Goal: Find specific fact: Find specific fact

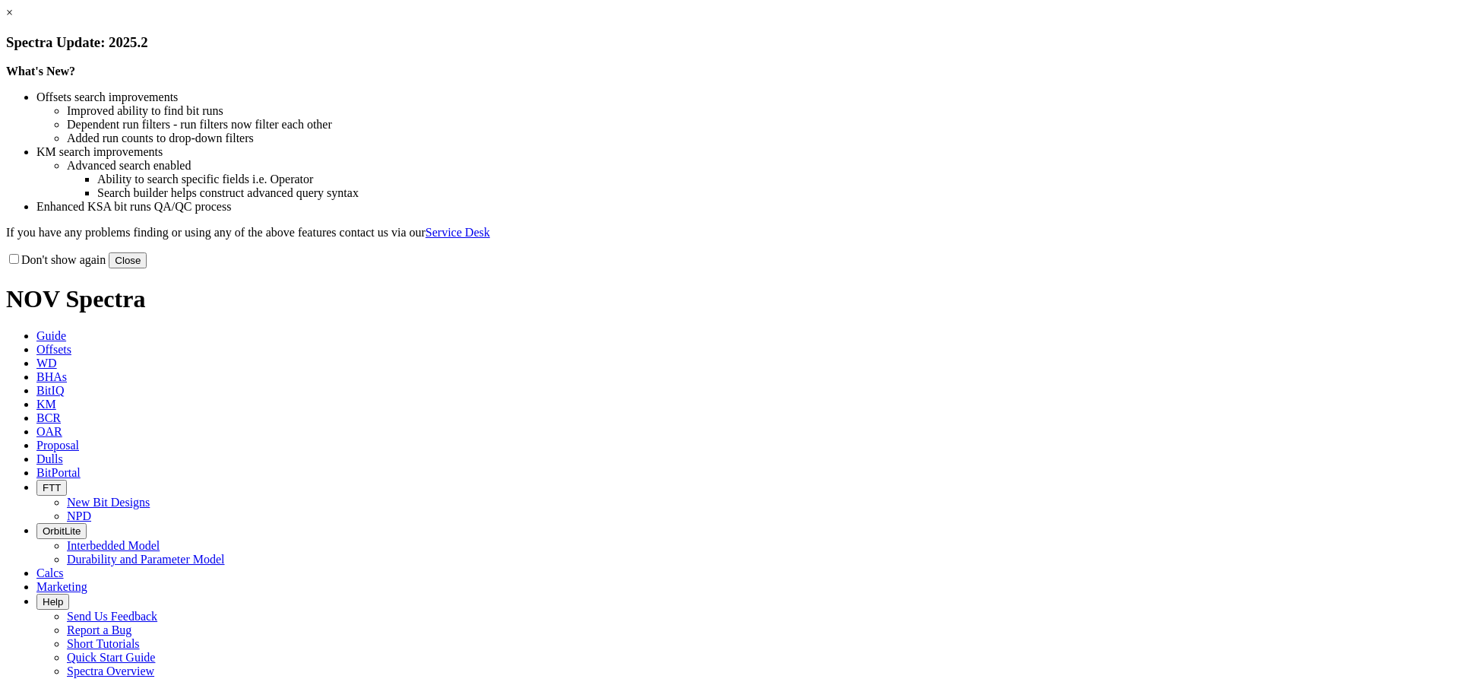
click at [13, 19] on link "×" at bounding box center [9, 12] width 7 height 13
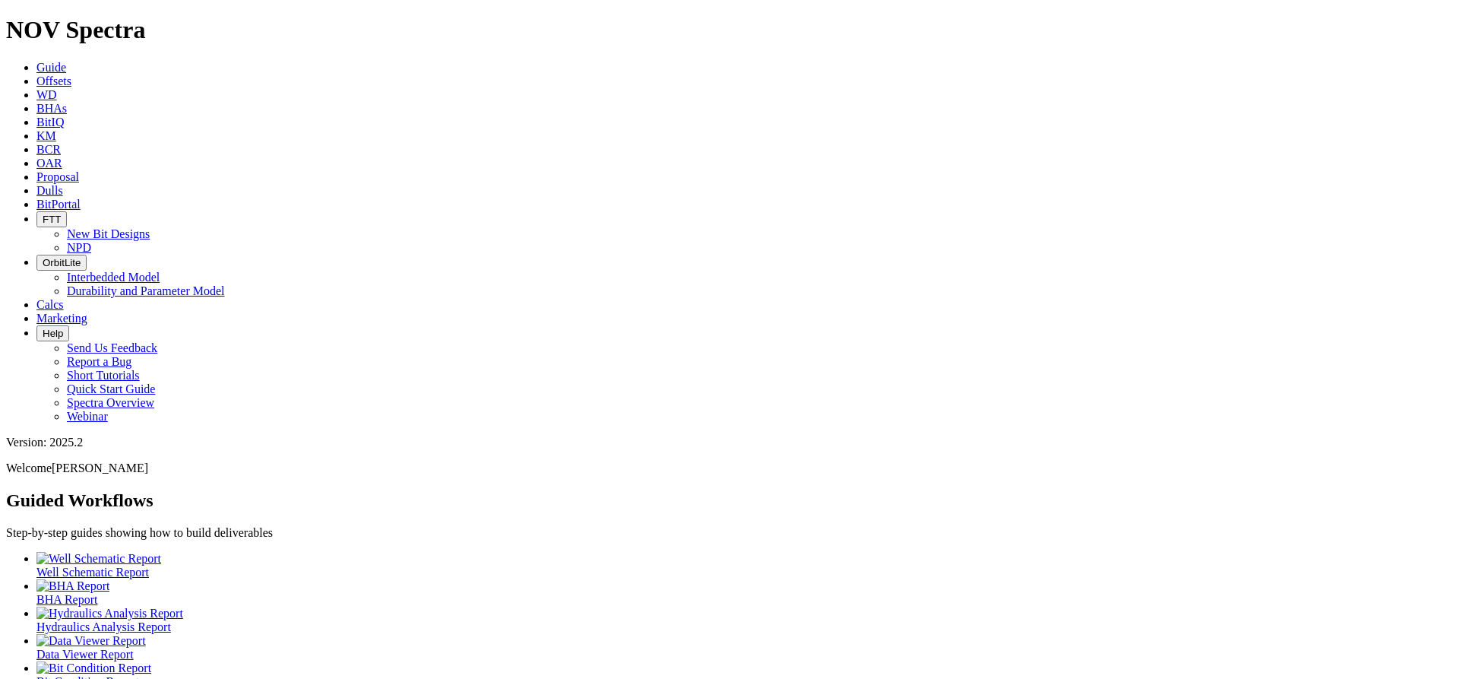
click at [36, 184] on icon at bounding box center [36, 190] width 0 height 13
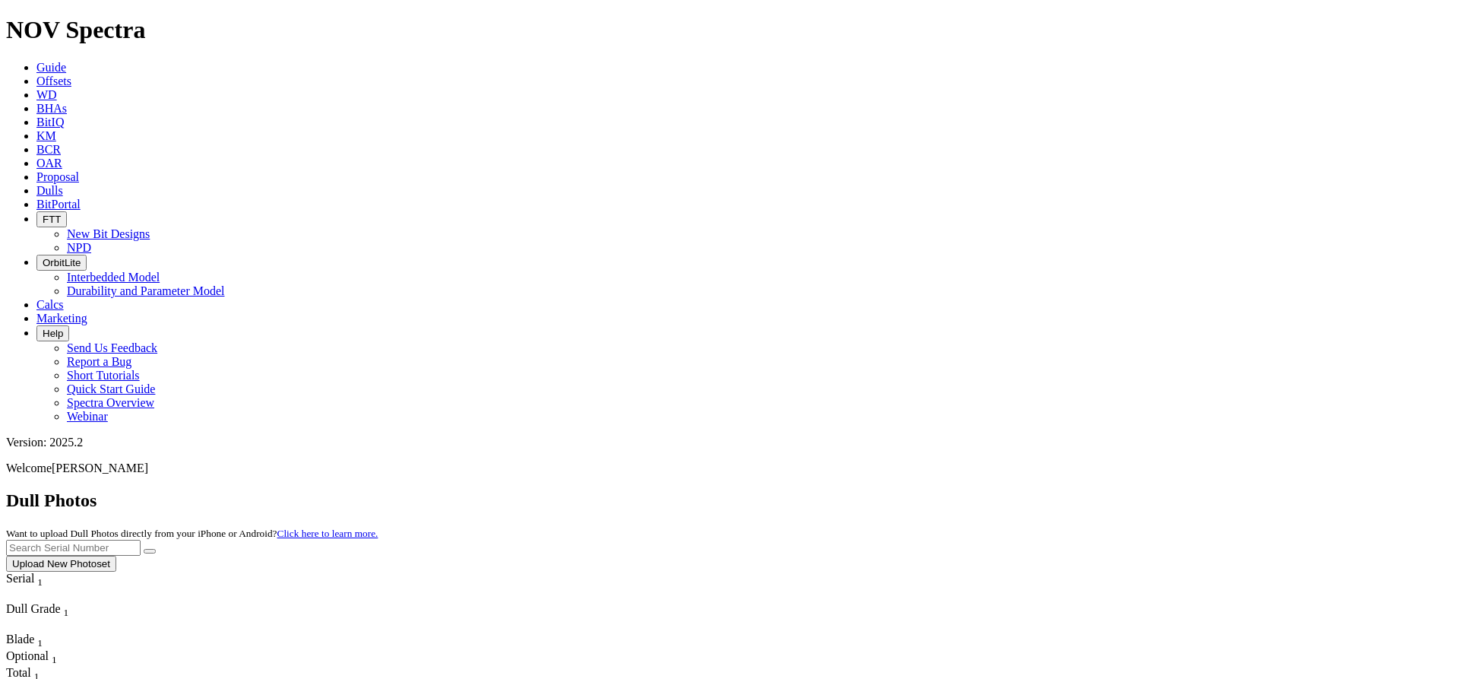
click at [141, 540] on input "text" at bounding box center [73, 548] width 135 height 16
type input "A320375"
click at [144, 549] on button "submit" at bounding box center [150, 551] width 12 height 5
click at [141, 540] on input "A320375" at bounding box center [73, 548] width 135 height 16
click at [156, 549] on button "submit" at bounding box center [150, 551] width 12 height 5
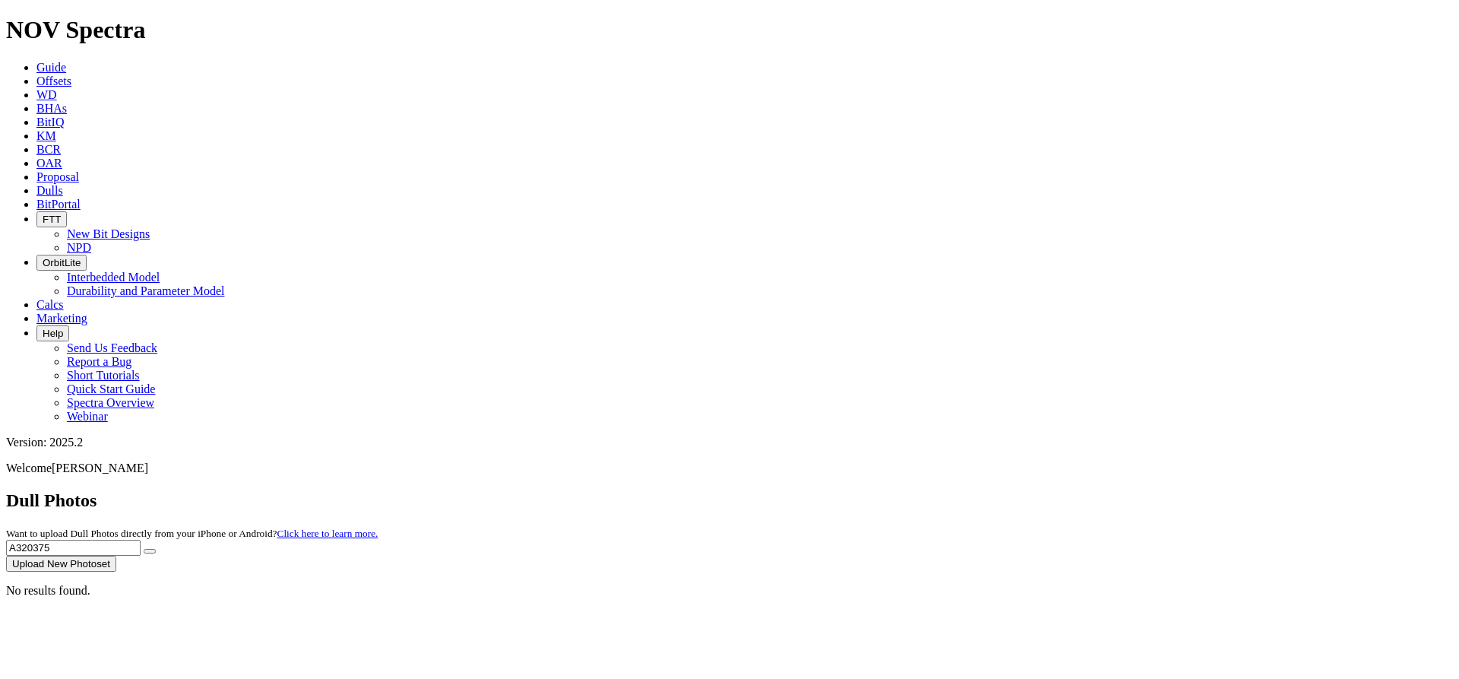
click at [150, 551] on icon "submit" at bounding box center [150, 551] width 0 height 0
